Goal: Find specific page/section: Find specific page/section

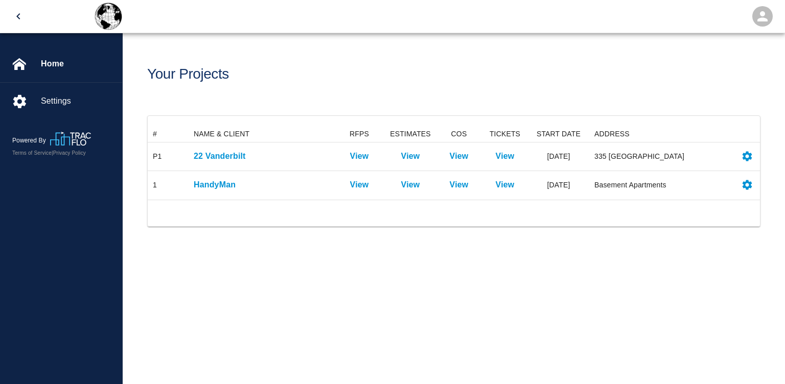
scroll to position [74, 612]
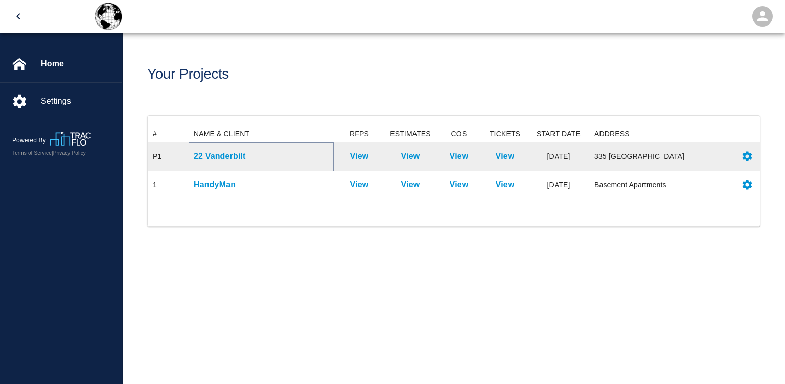
click at [227, 157] on p "22 Vanderbilt" at bounding box center [261, 156] width 135 height 12
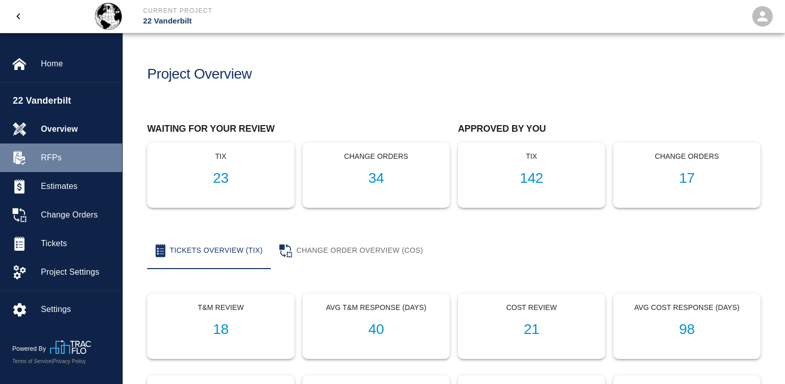
click at [56, 160] on span "RFPs" at bounding box center [77, 158] width 73 height 12
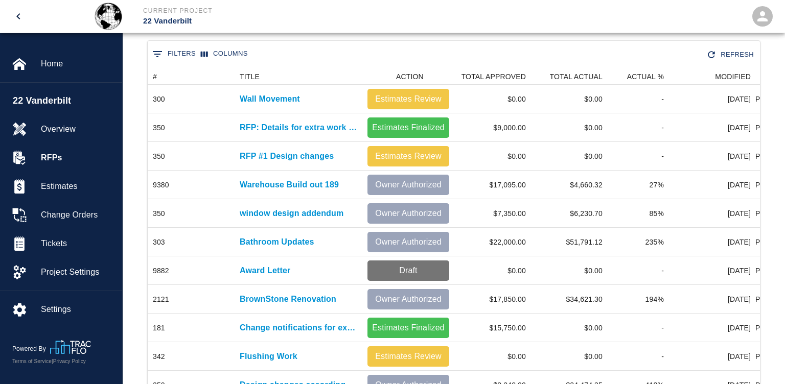
scroll to position [195, 0]
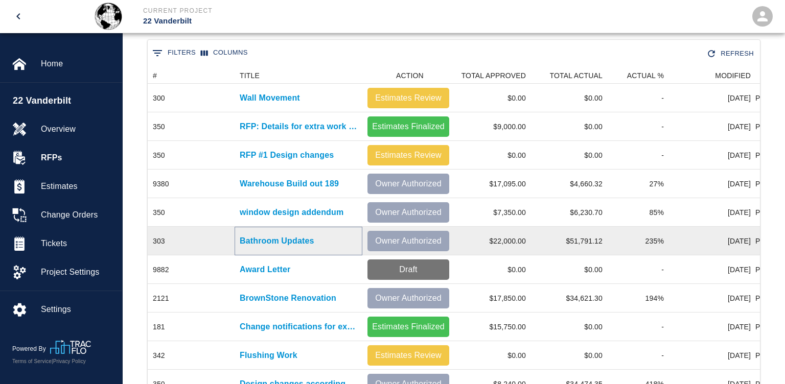
click at [283, 242] on p "Bathroom Updates" at bounding box center [277, 241] width 75 height 12
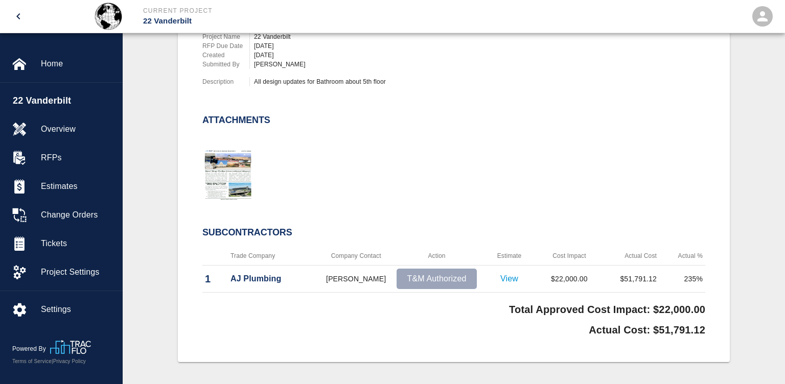
scroll to position [315, 0]
click at [510, 280] on p "View" at bounding box center [509, 280] width 55 height 12
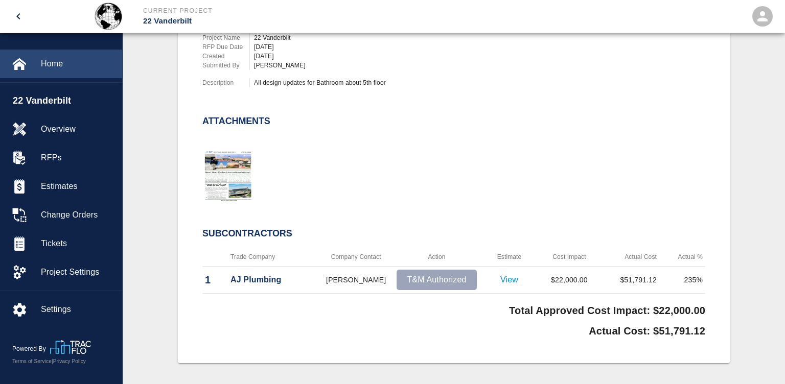
click at [58, 66] on span "Home" at bounding box center [77, 64] width 73 height 12
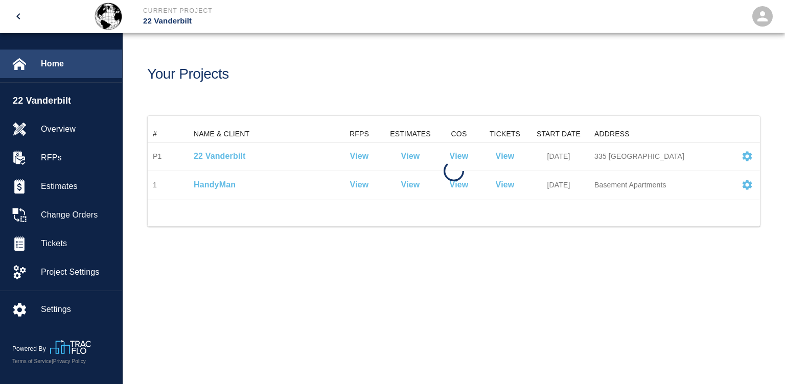
scroll to position [74, 612]
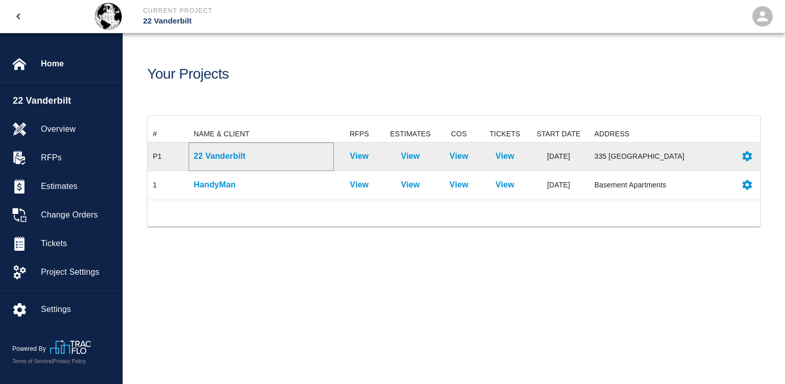
click at [230, 153] on p "22 Vanderbilt" at bounding box center [261, 156] width 135 height 12
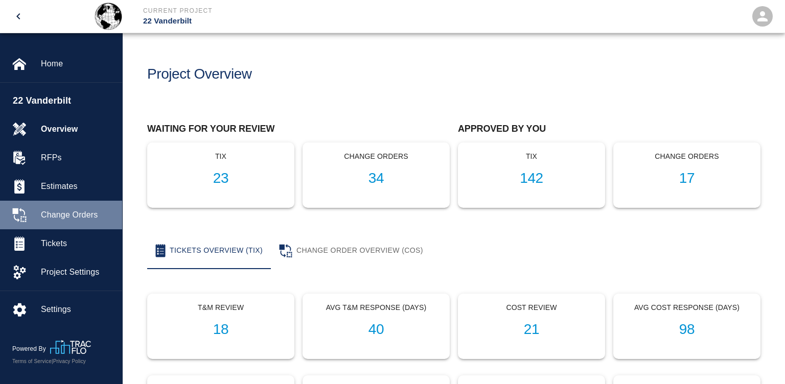
click at [63, 218] on span "Change Orders" at bounding box center [77, 215] width 73 height 12
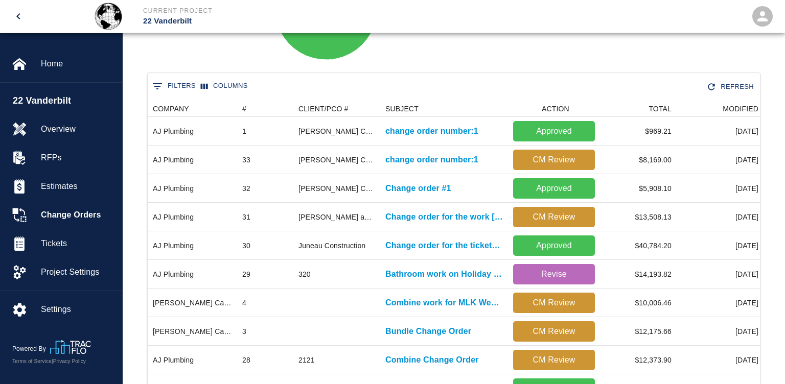
scroll to position [161, 0]
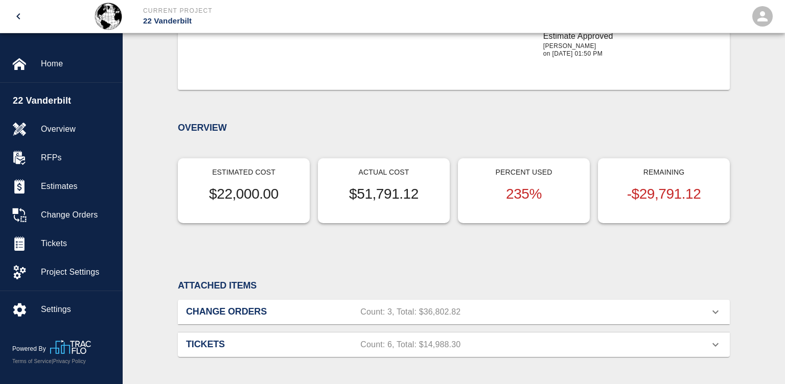
scroll to position [881, 0]
click at [504, 319] on div "CHANGE ORDERS Count: 3, Total: $36,802.82" at bounding box center [454, 311] width 552 height 25
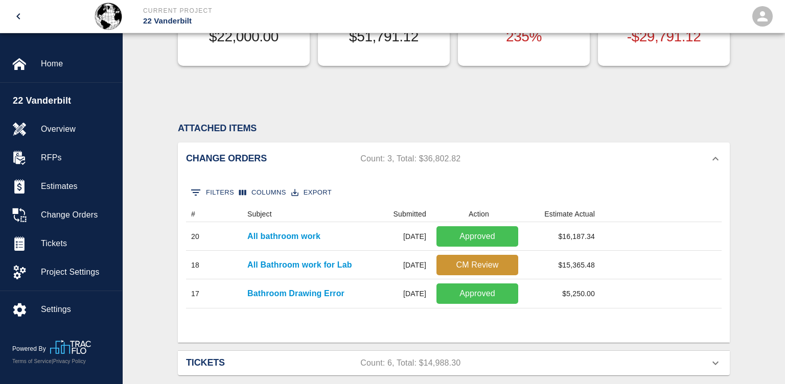
scroll to position [1047, 0]
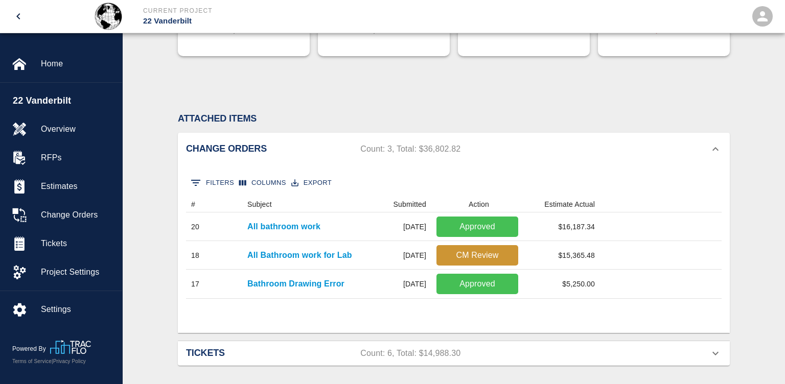
click at [518, 351] on p "Count: 6, Total: $14,988.30" at bounding box center [534, 353] width 349 height 12
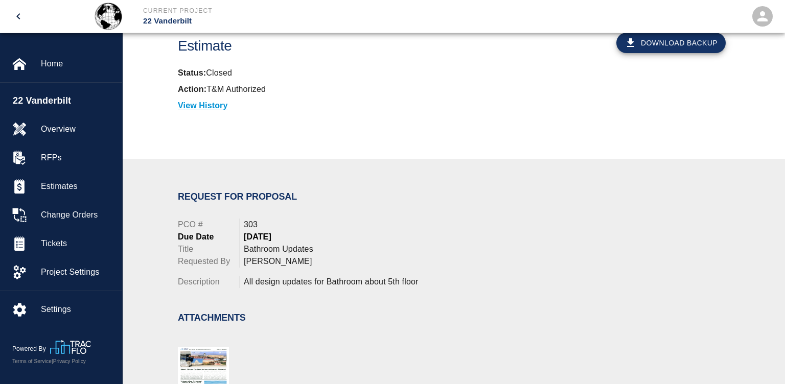
scroll to position [23, 0]
